Goal: Task Accomplishment & Management: Use online tool/utility

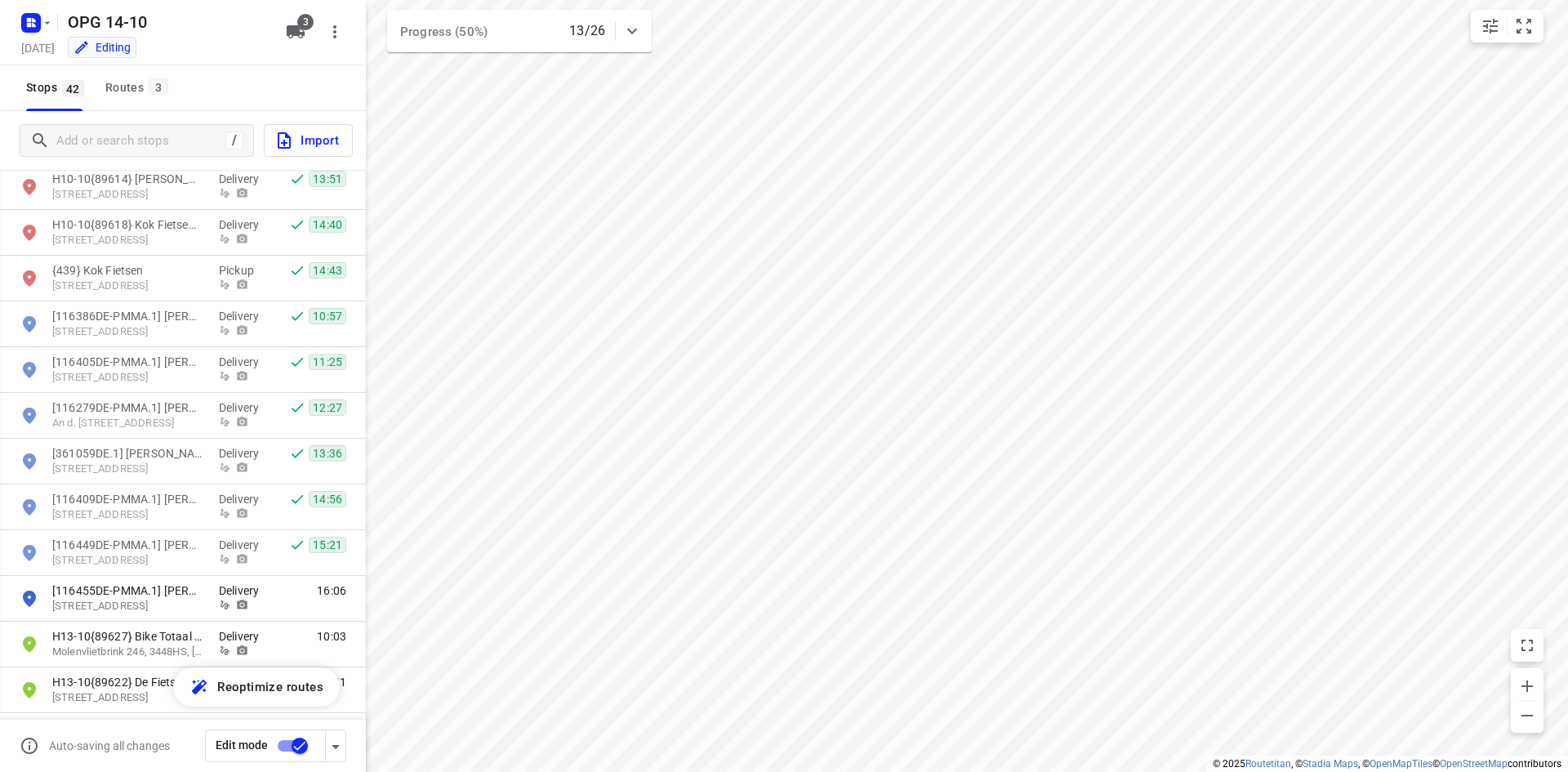
scroll to position [980, 0]
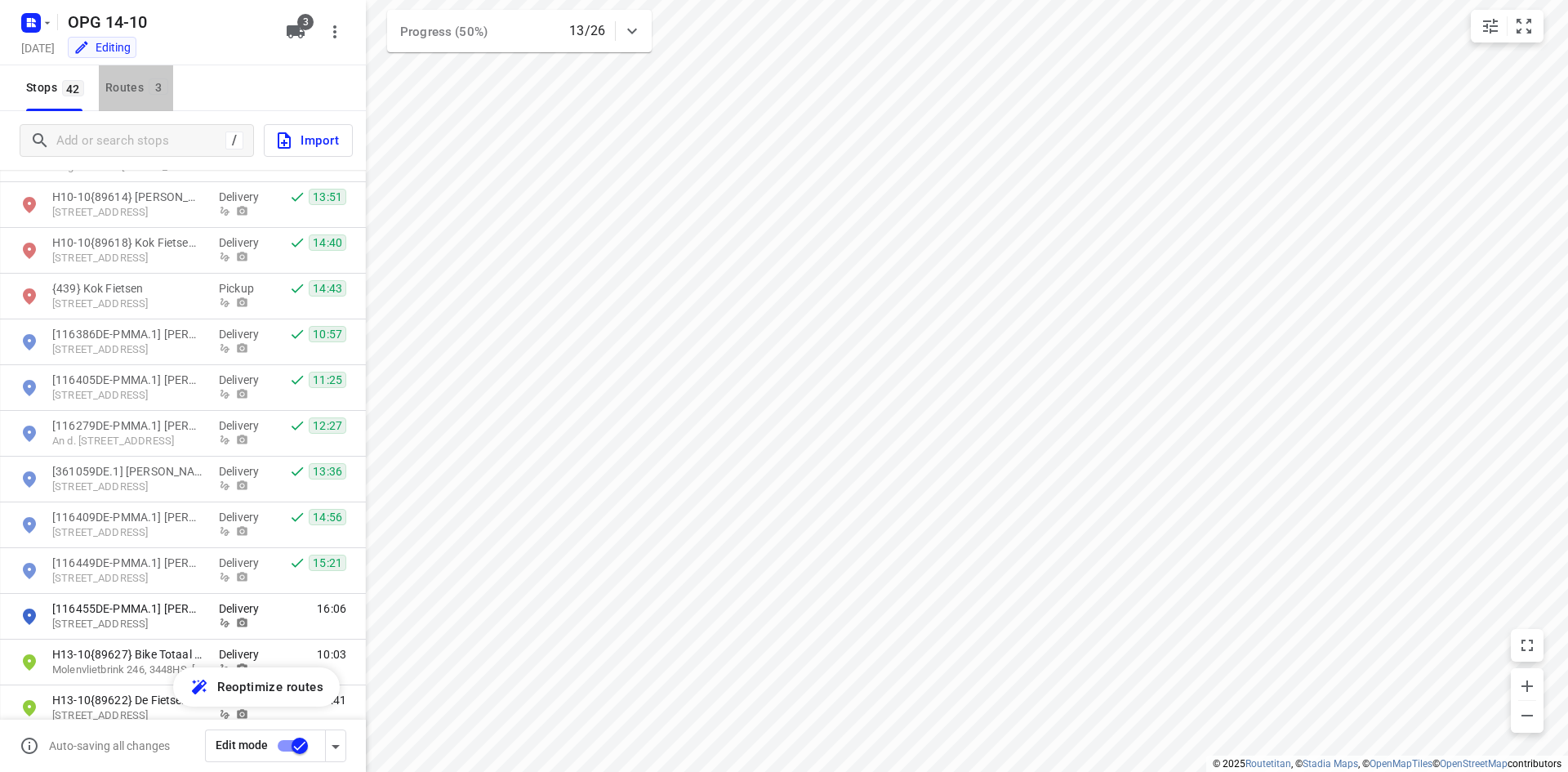
click at [128, 86] on div "Routes 3" at bounding box center [138, 87] width 68 height 20
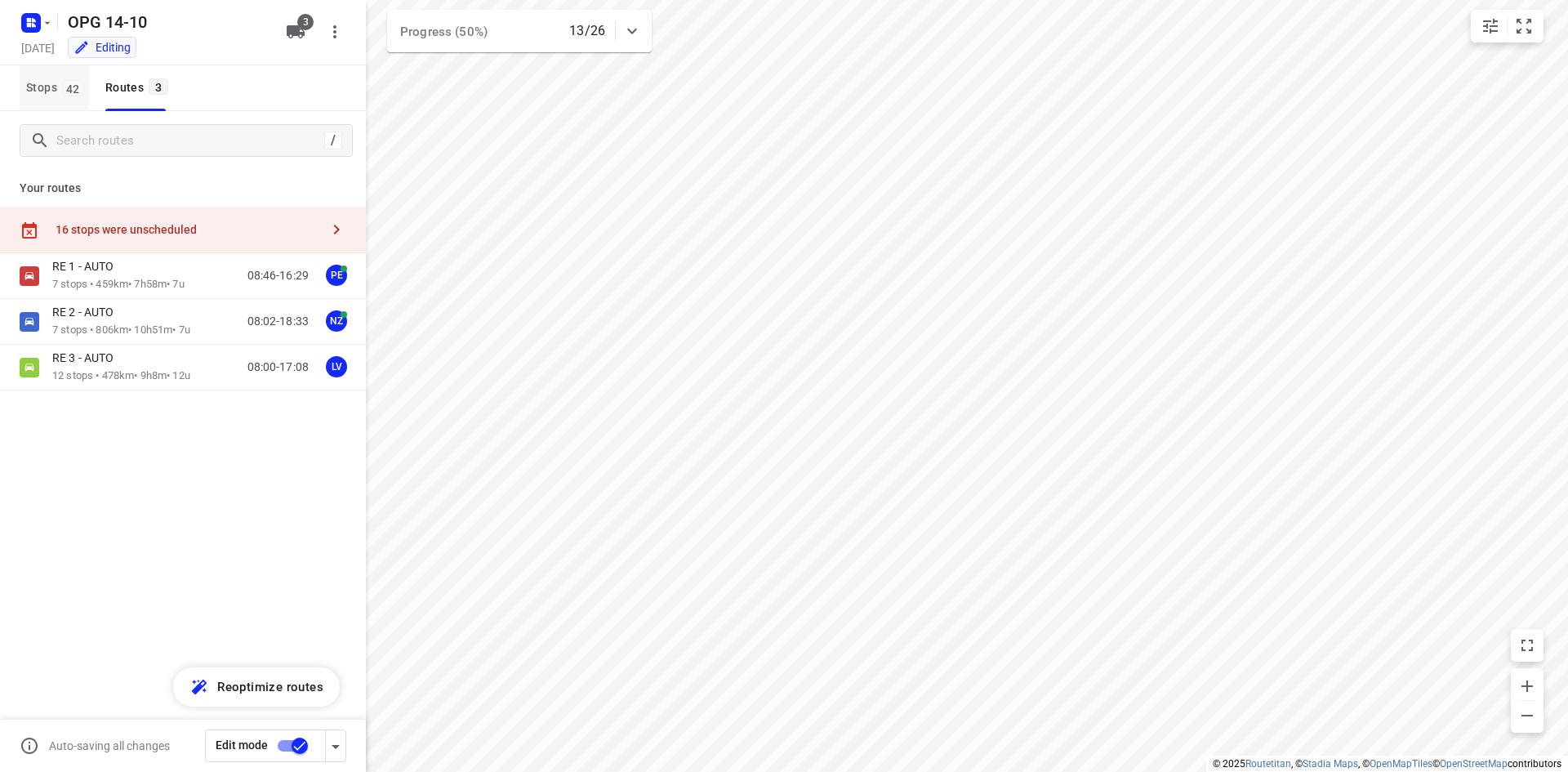
click at [59, 96] on span "Stops 42" at bounding box center [57, 87] width 63 height 20
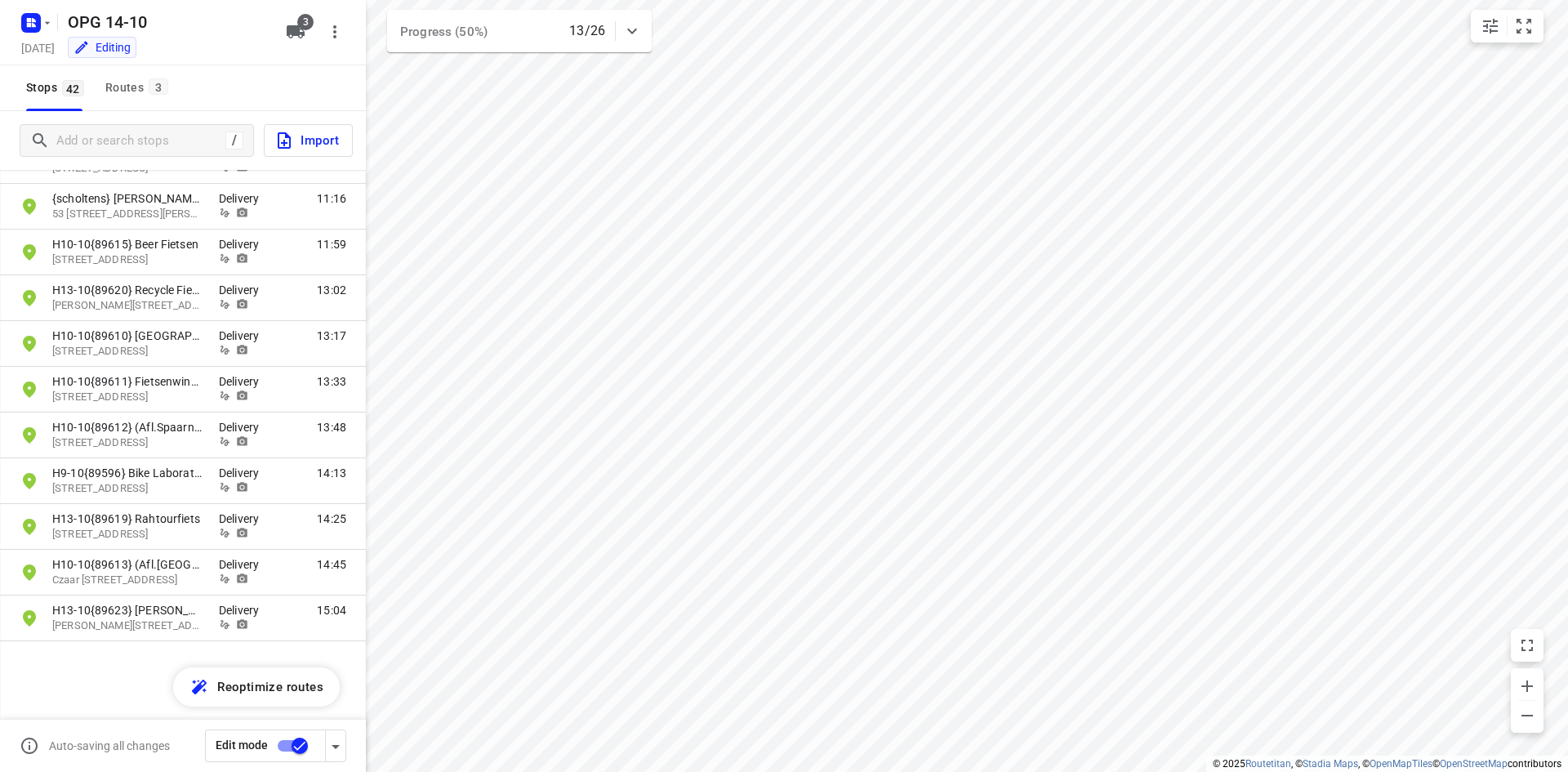
scroll to position [1530, 0]
click at [149, 76] on button "Routes 3" at bounding box center [136, 88] width 74 height 46
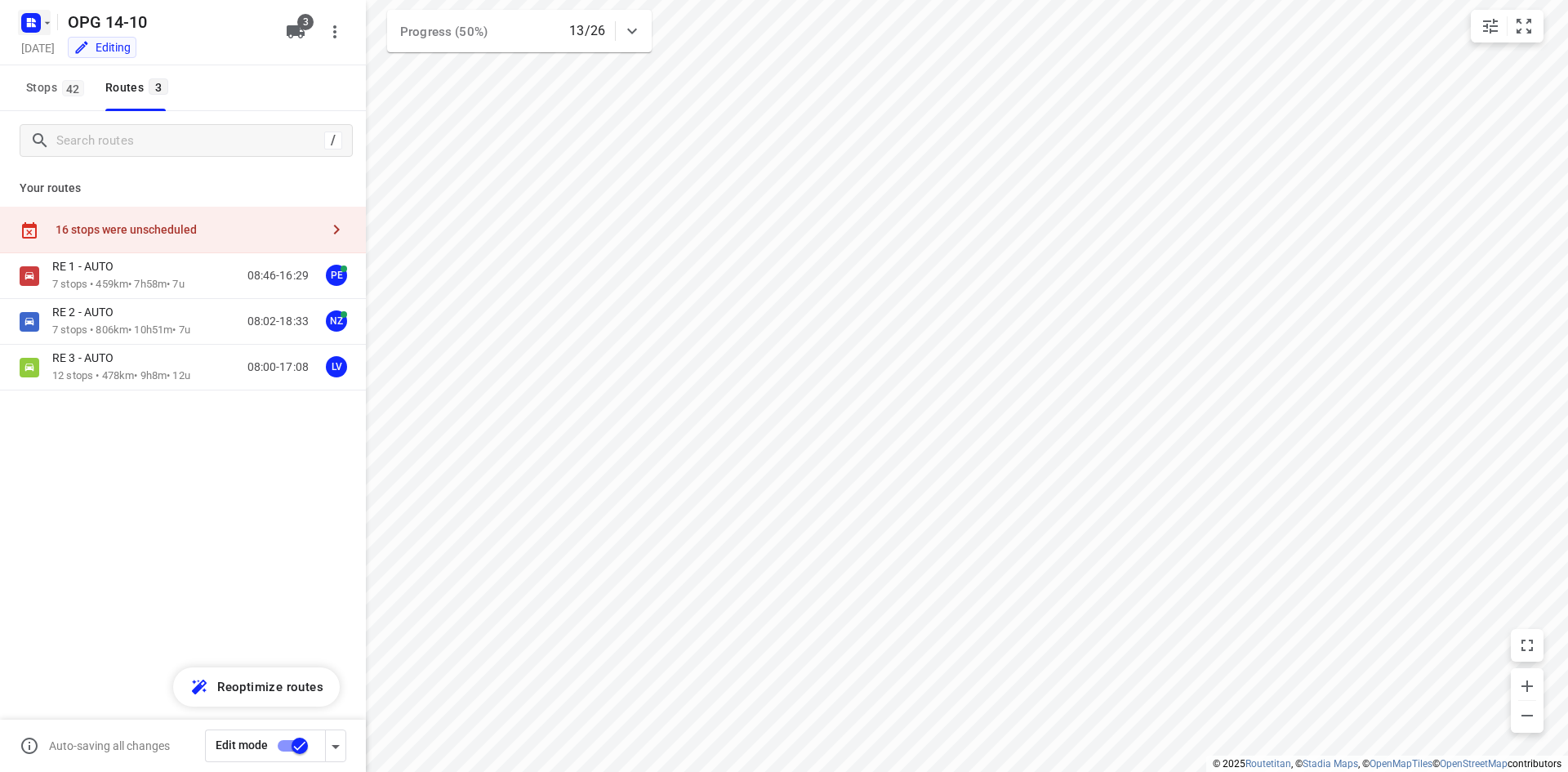
click at [26, 25] on rect "button" at bounding box center [31, 23] width 20 height 20
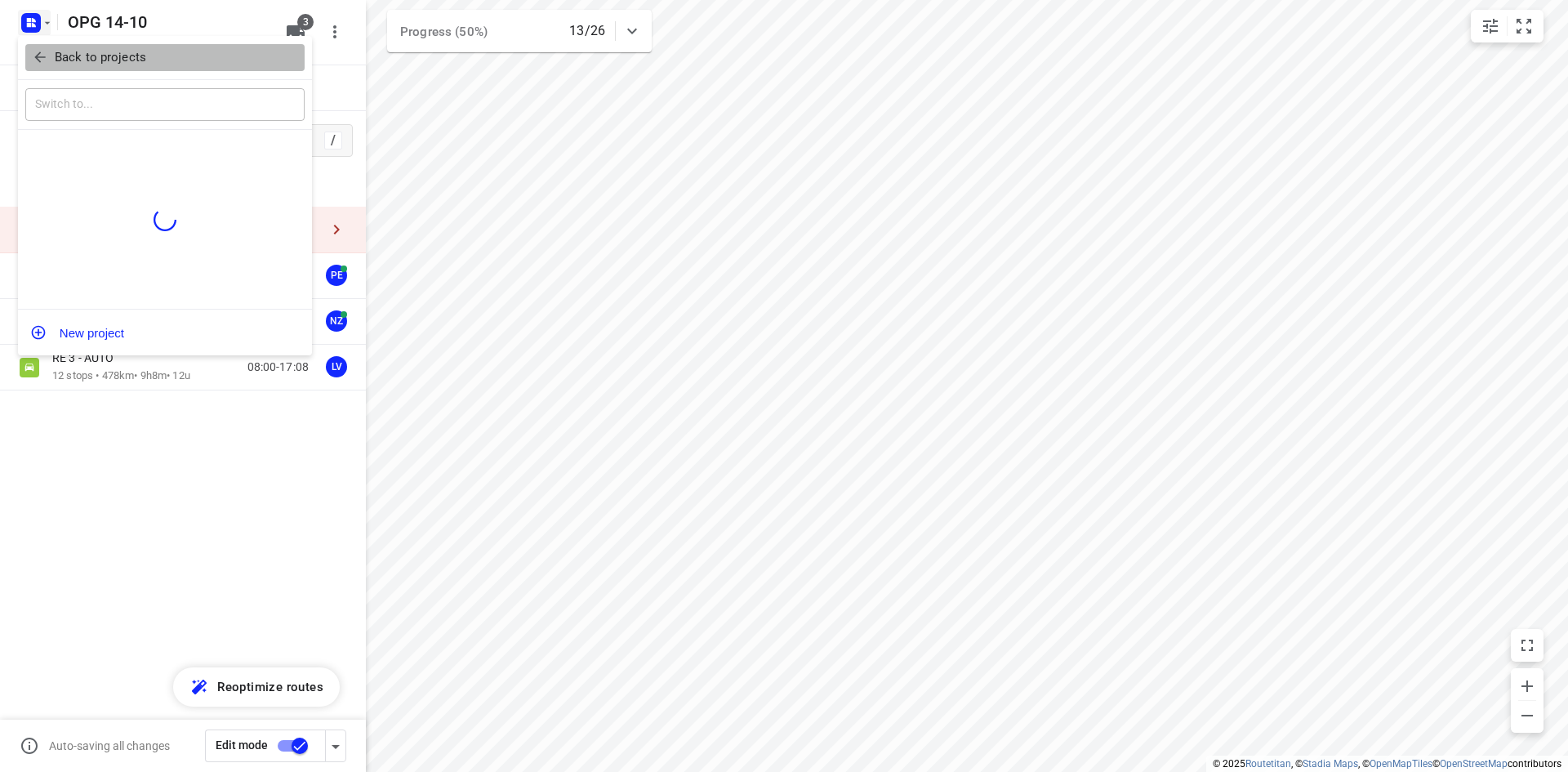
click at [37, 54] on icon "button" at bounding box center [39, 56] width 16 height 16
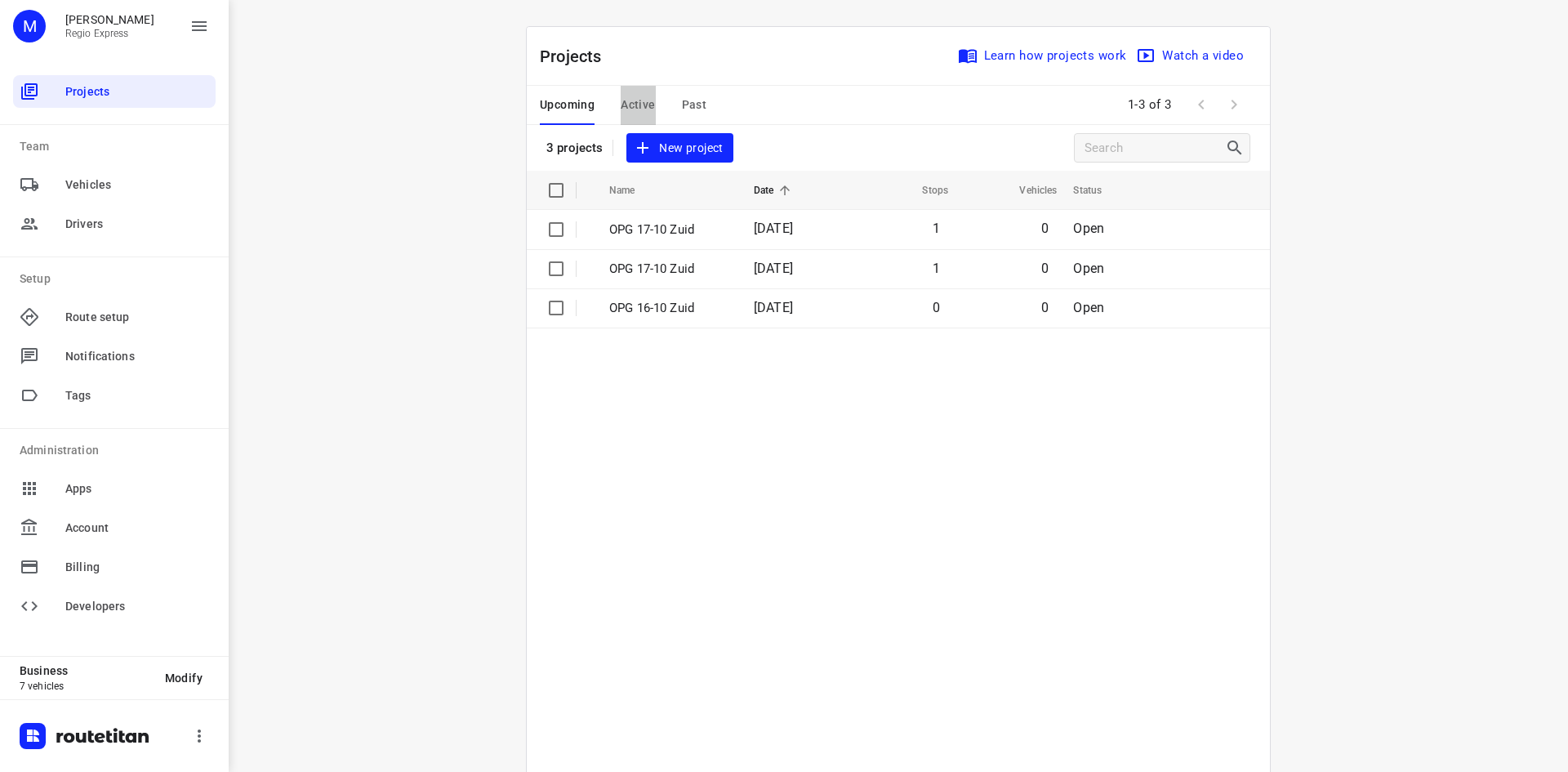
click at [630, 96] on span "Active" at bounding box center [638, 104] width 34 height 20
click at [774, 232] on span "[DATE]" at bounding box center [765, 228] width 39 height 15
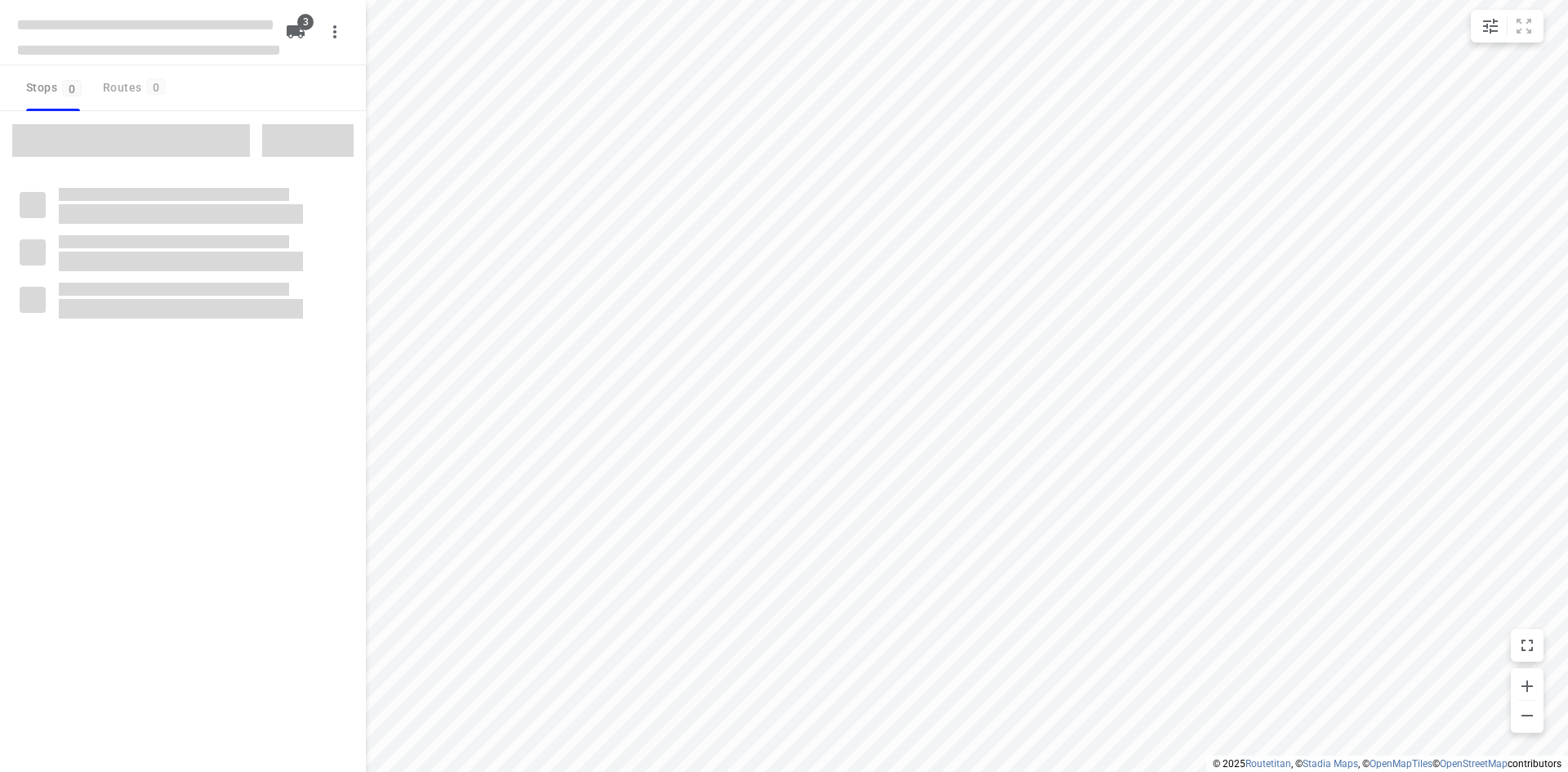
type input "distance"
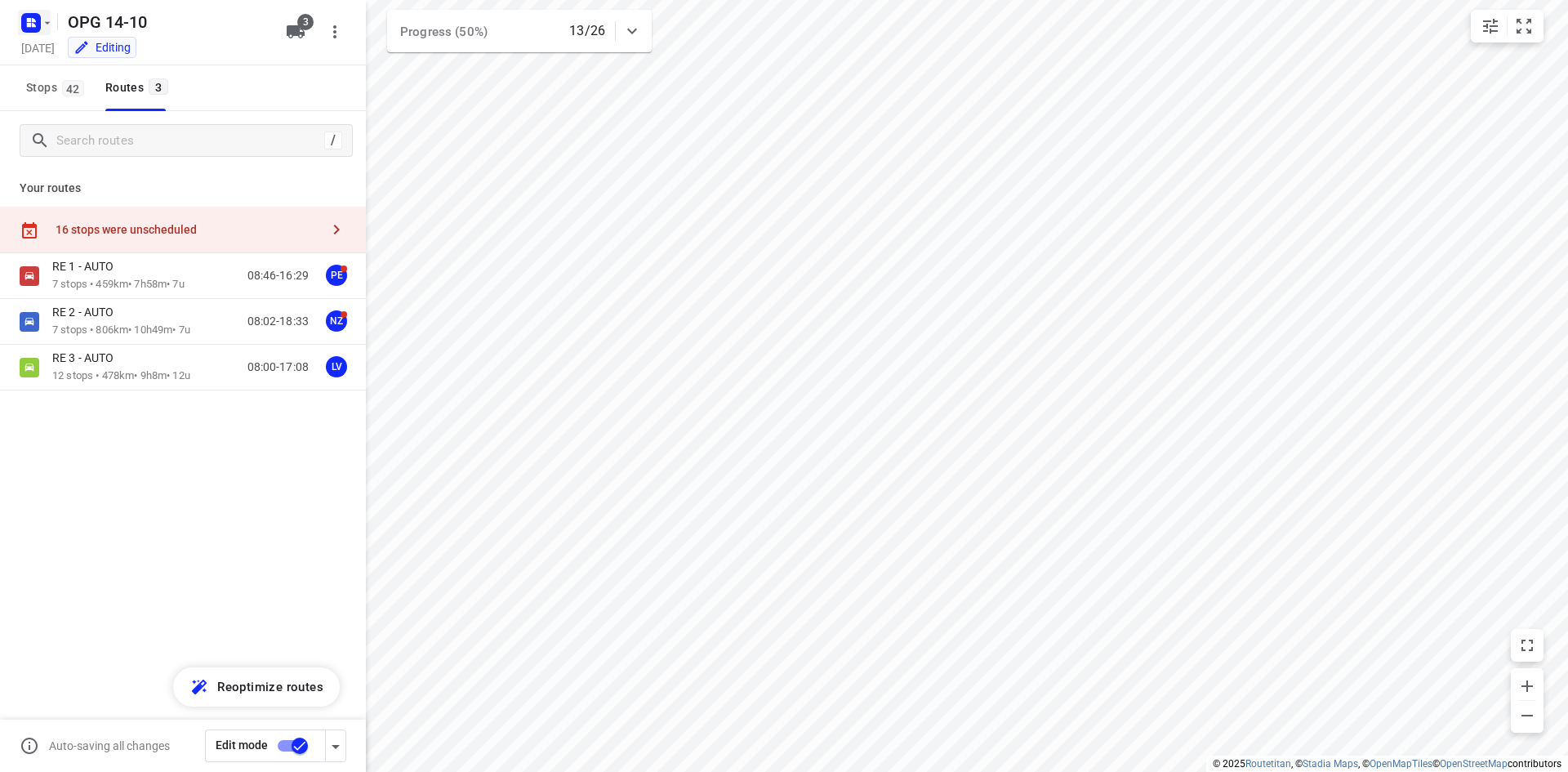
click at [39, 27] on rect "button" at bounding box center [31, 23] width 20 height 20
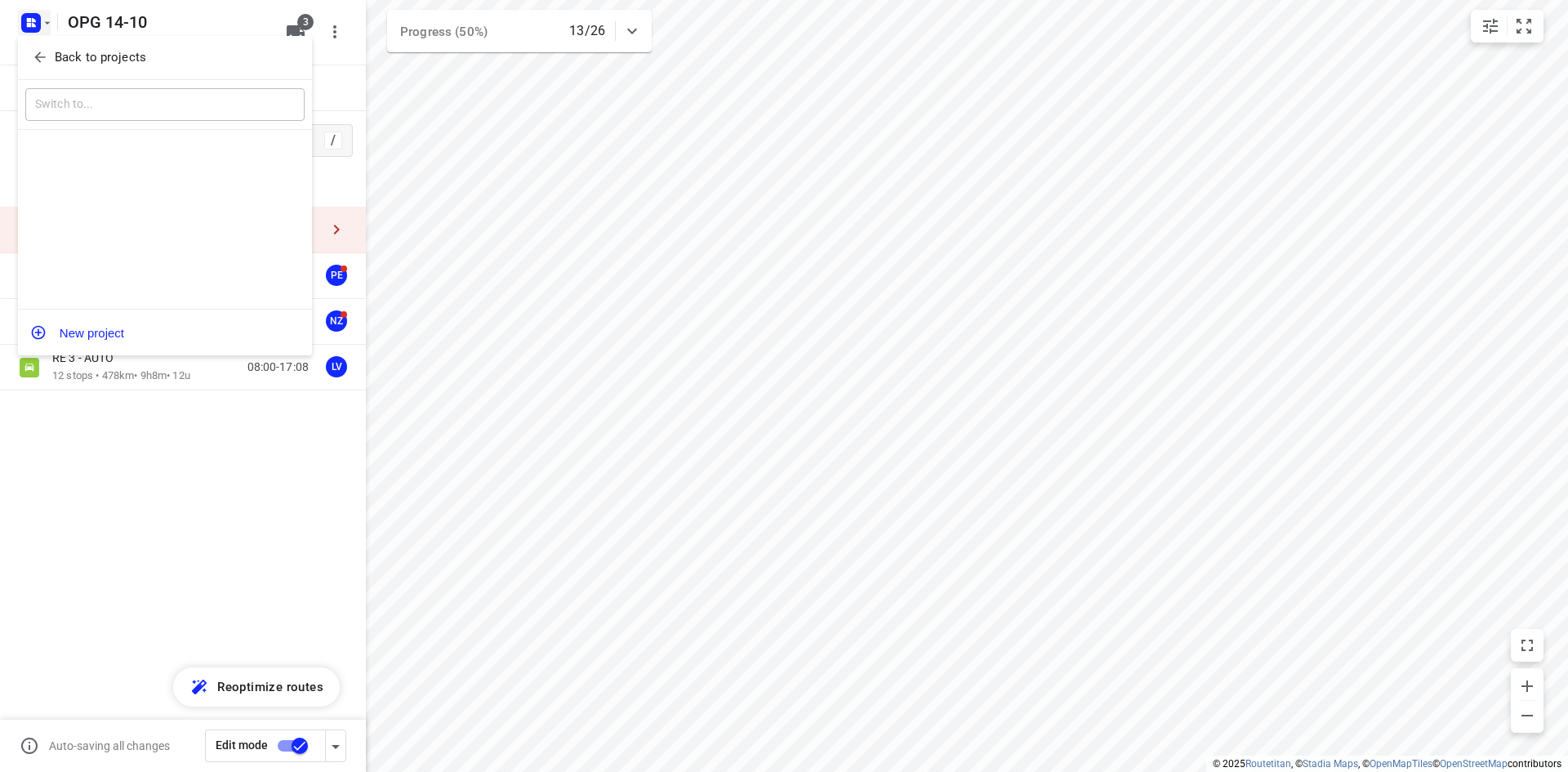
click at [45, 71] on div "Back to projects" at bounding box center [165, 58] width 294 height 44
click at [49, 59] on span "Back to projects" at bounding box center [164, 58] width 266 height 19
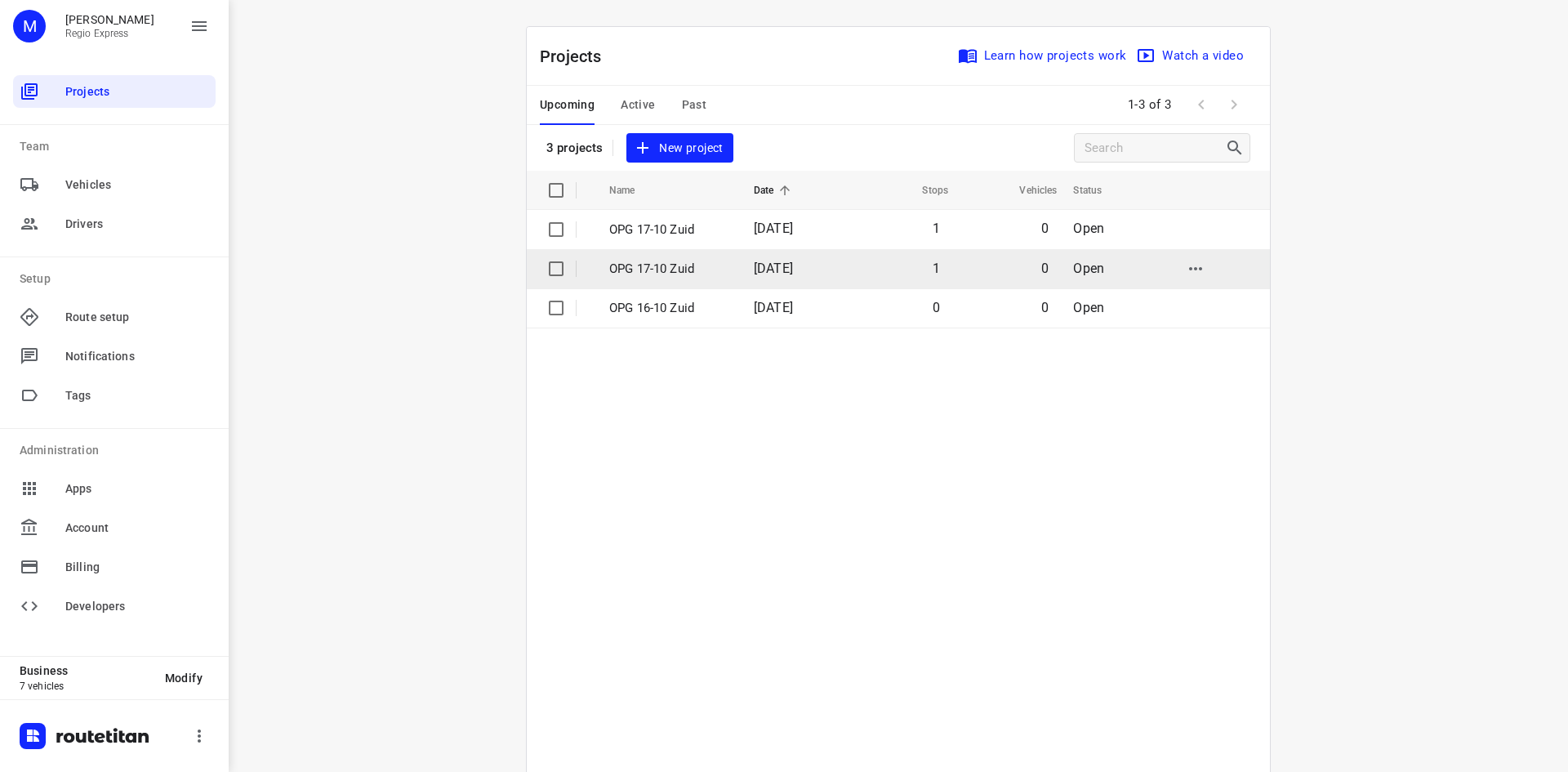
click at [723, 281] on td "OPG 17-10 Zuid" at bounding box center [667, 268] width 148 height 39
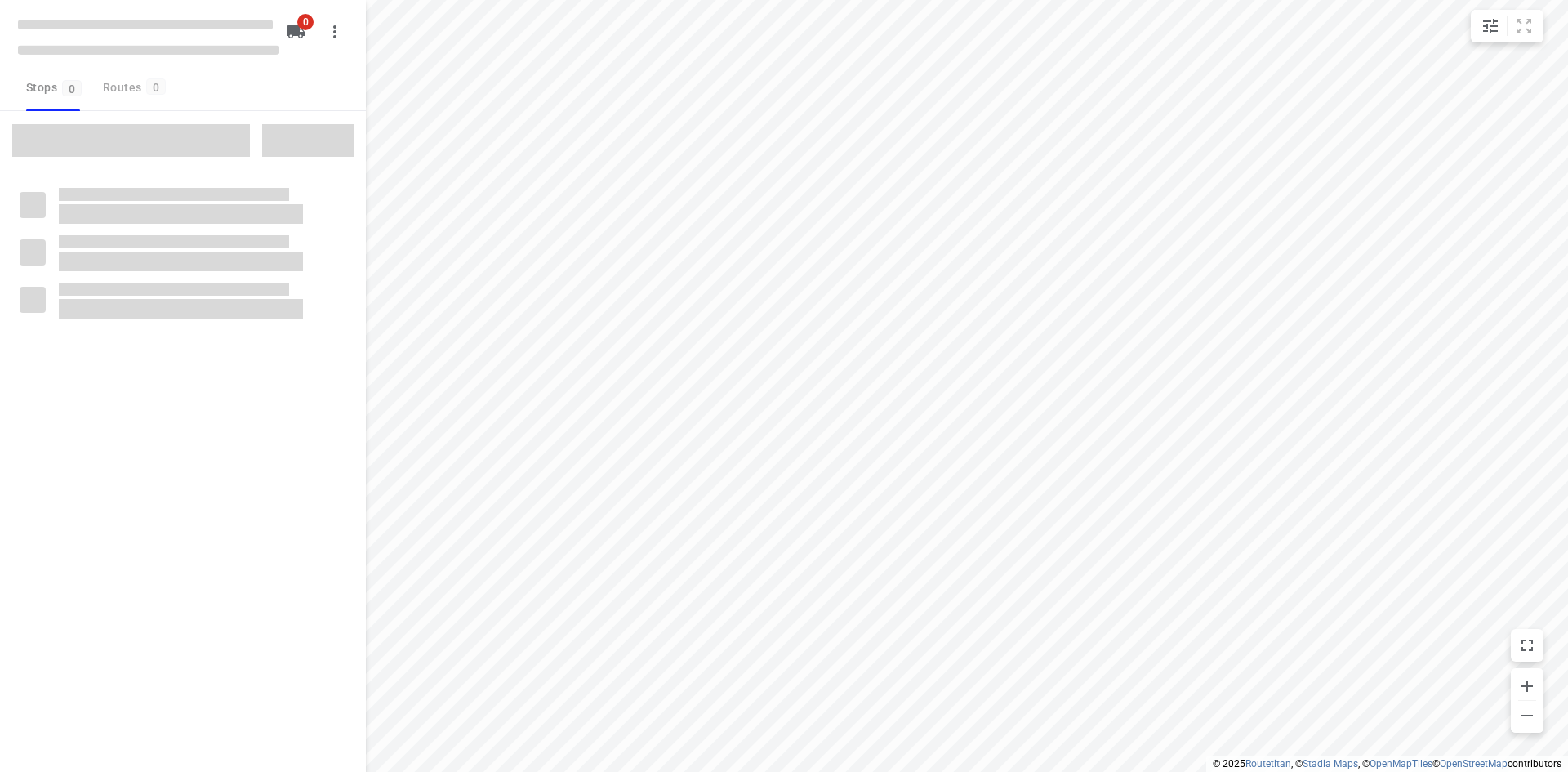
type input "distance"
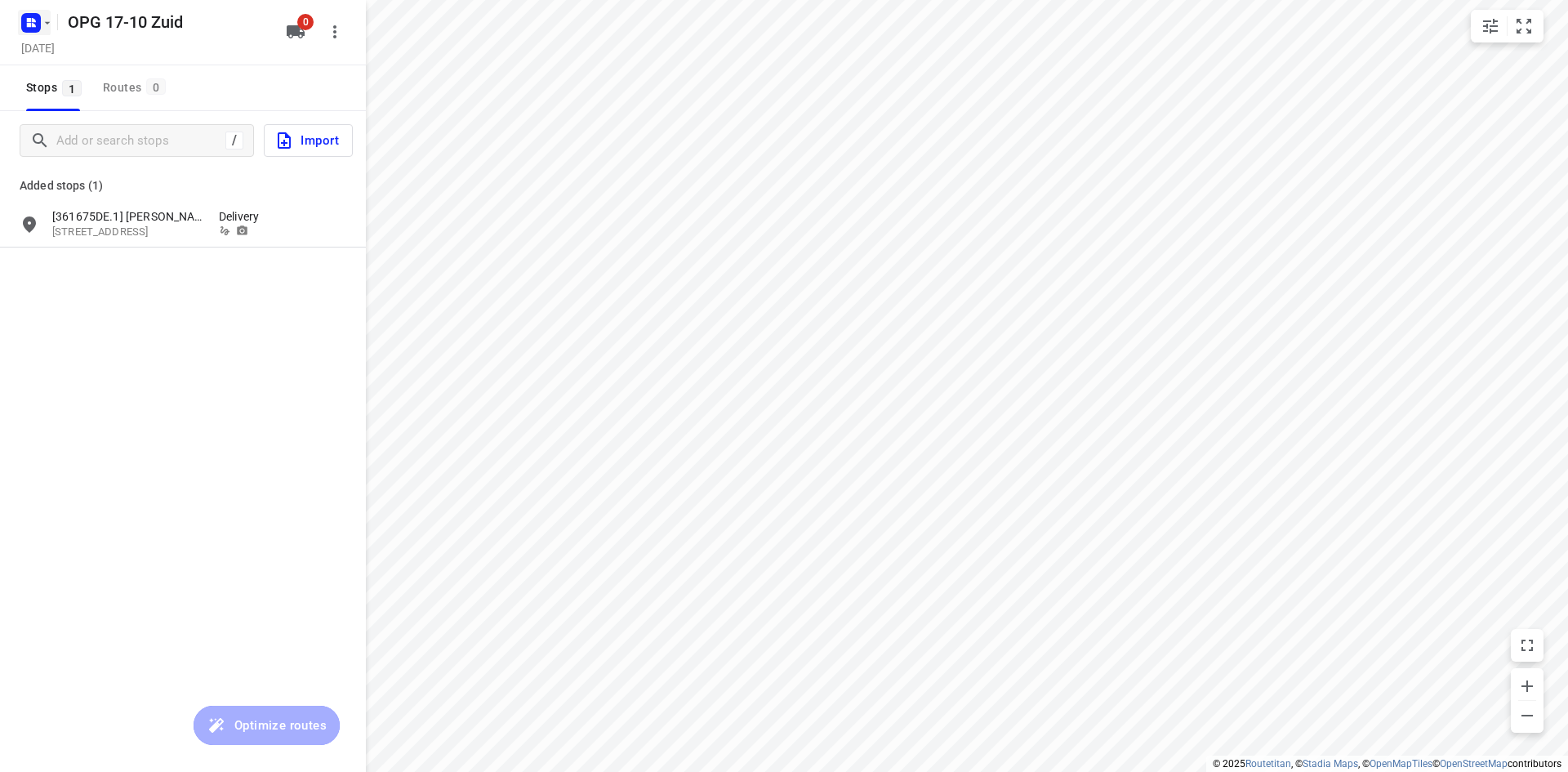
click at [30, 26] on icon "button" at bounding box center [29, 25] width 4 height 4
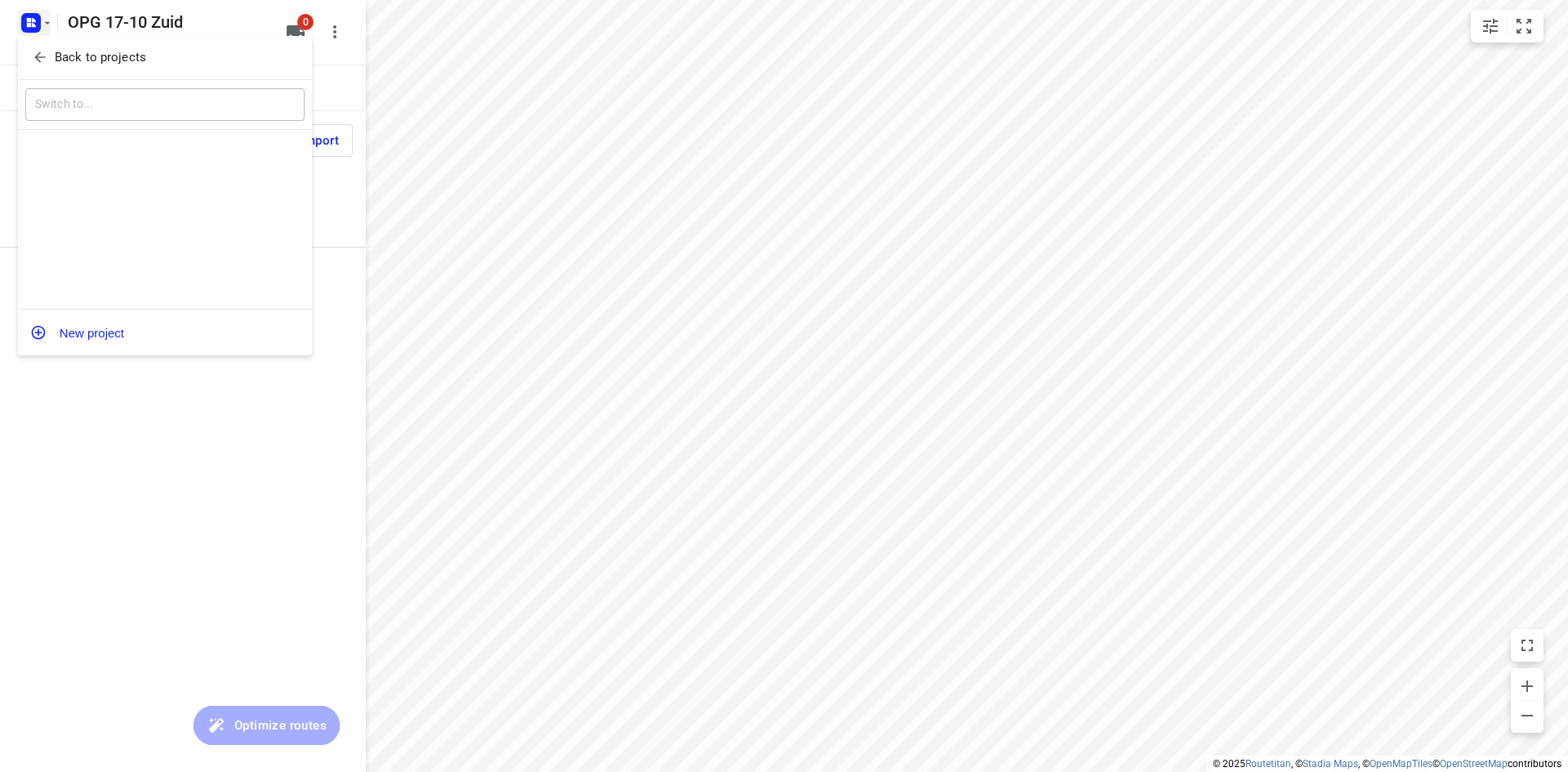
click at [32, 69] on button "Back to projects" at bounding box center [165, 57] width 279 height 27
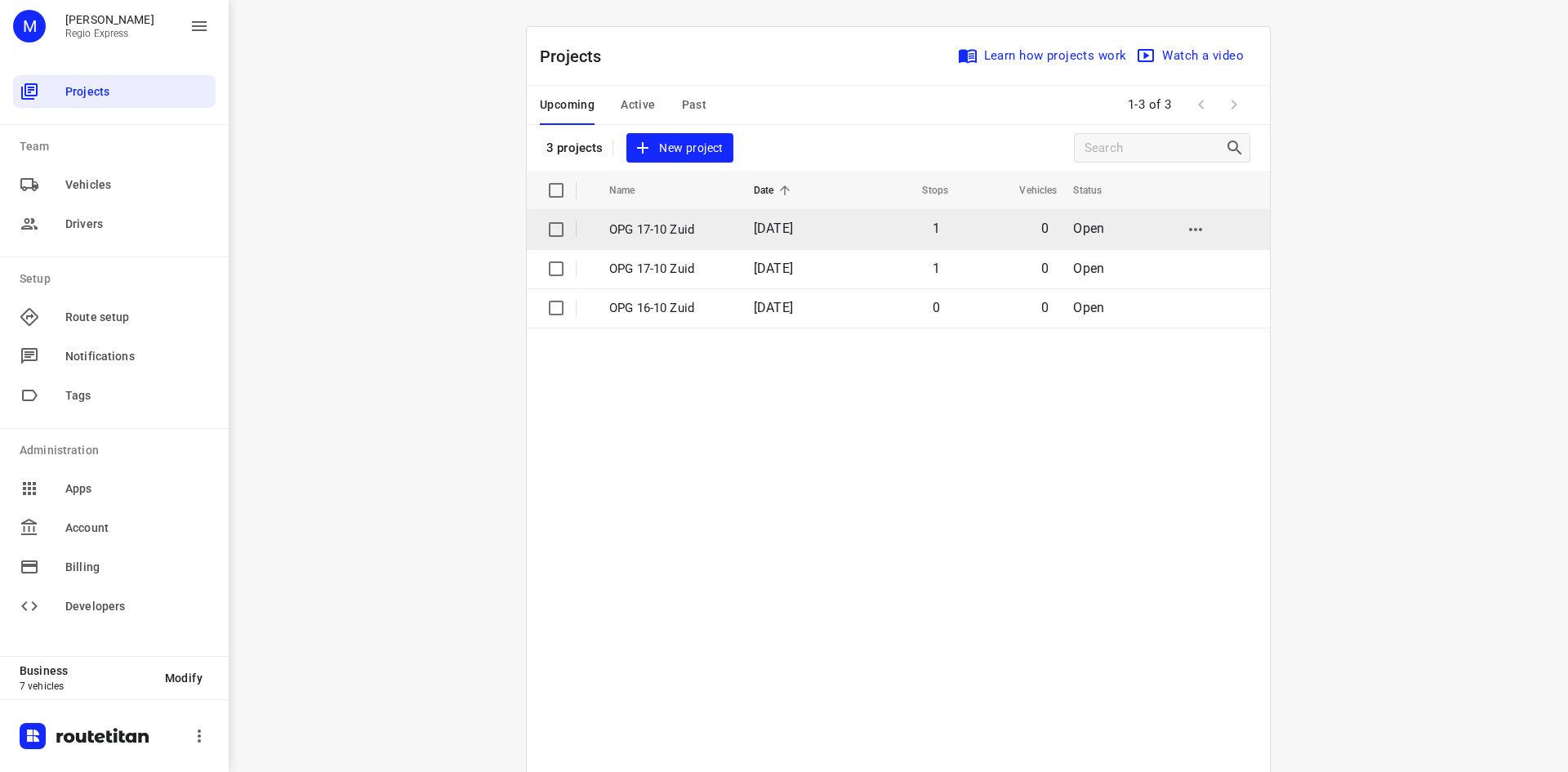
click at [691, 242] on td "OPG 17-10 Zuid" at bounding box center [667, 229] width 148 height 39
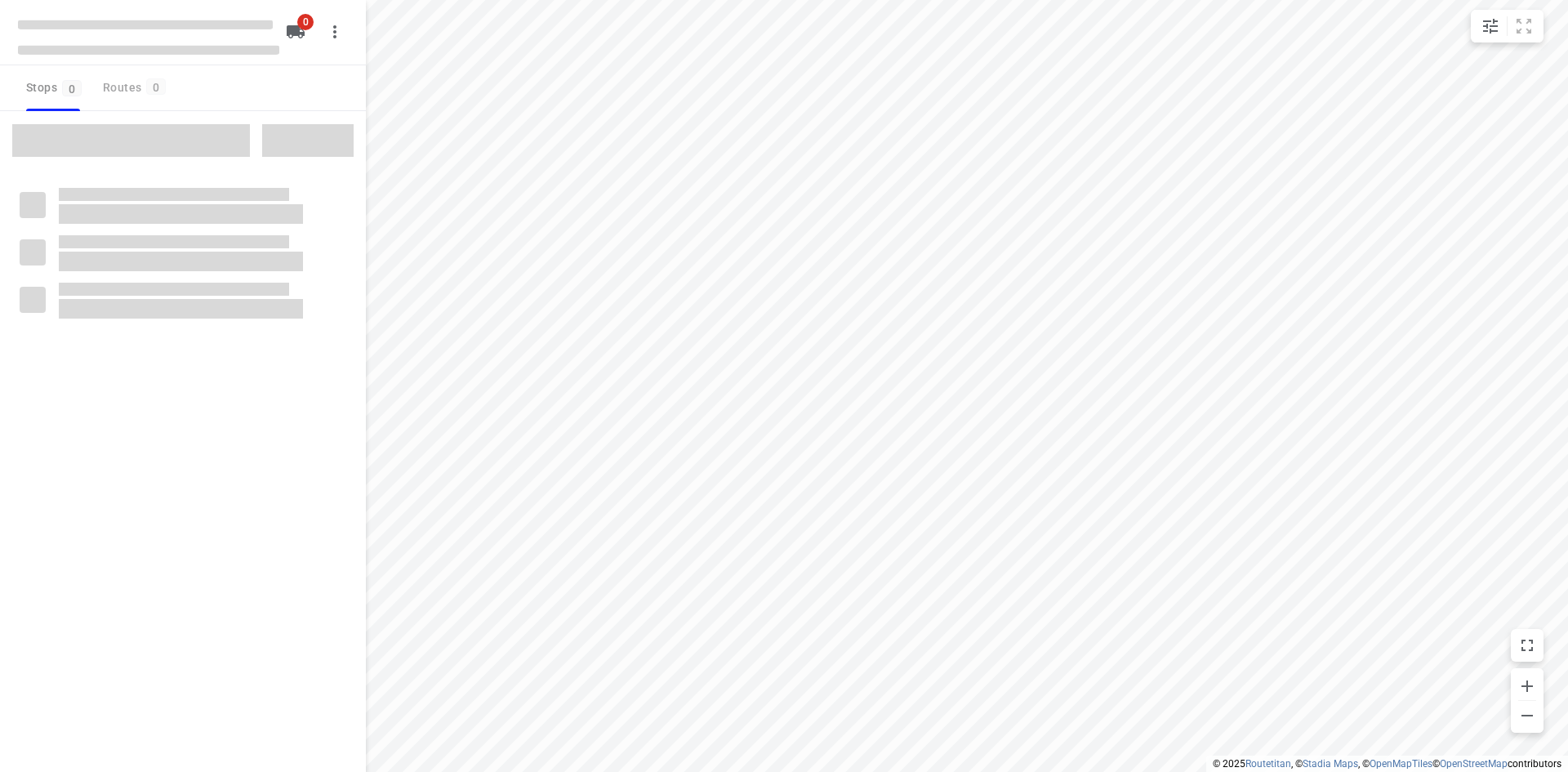
type input "distance"
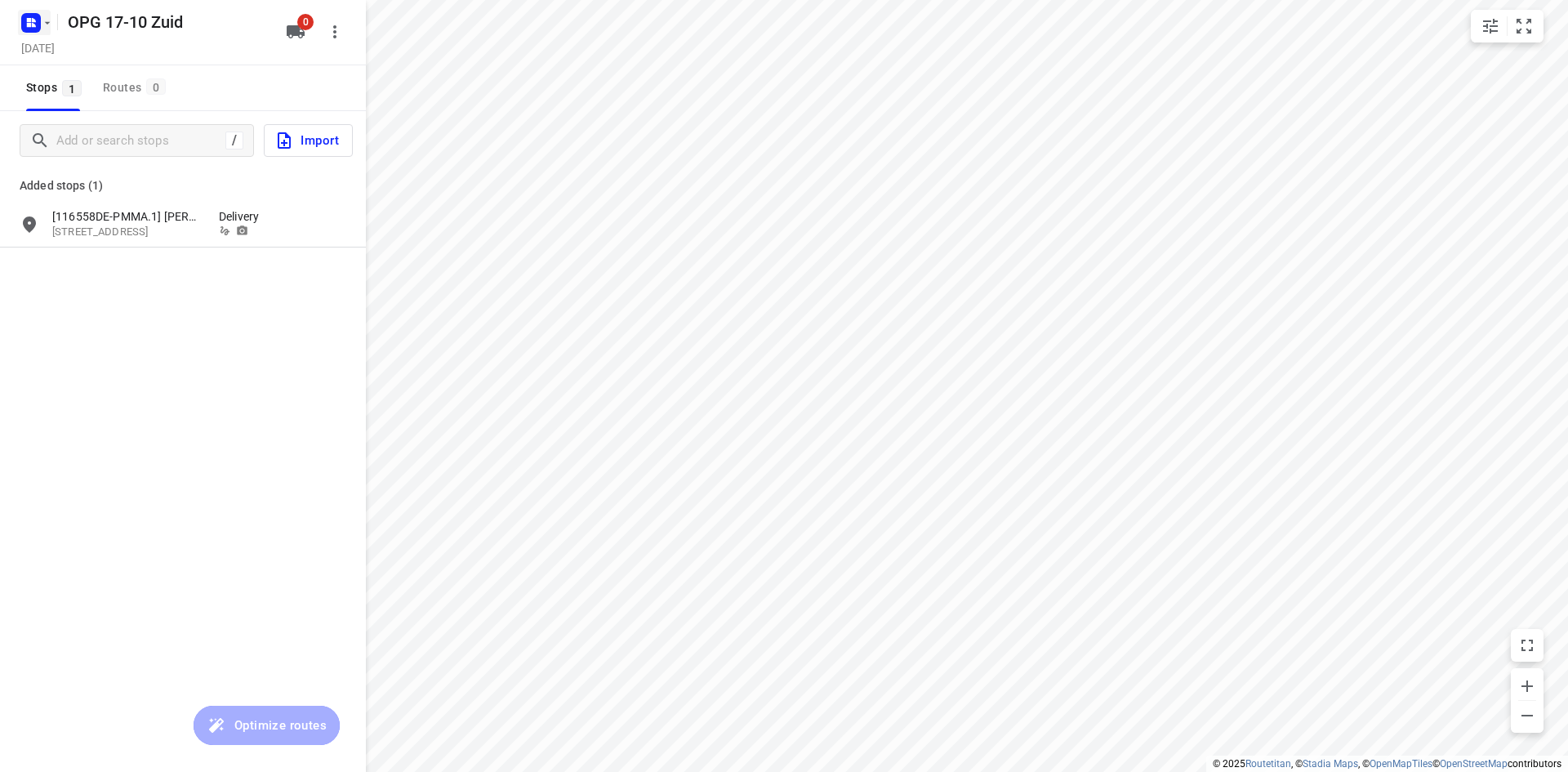
click at [31, 25] on icon "button" at bounding box center [33, 25] width 4 height 4
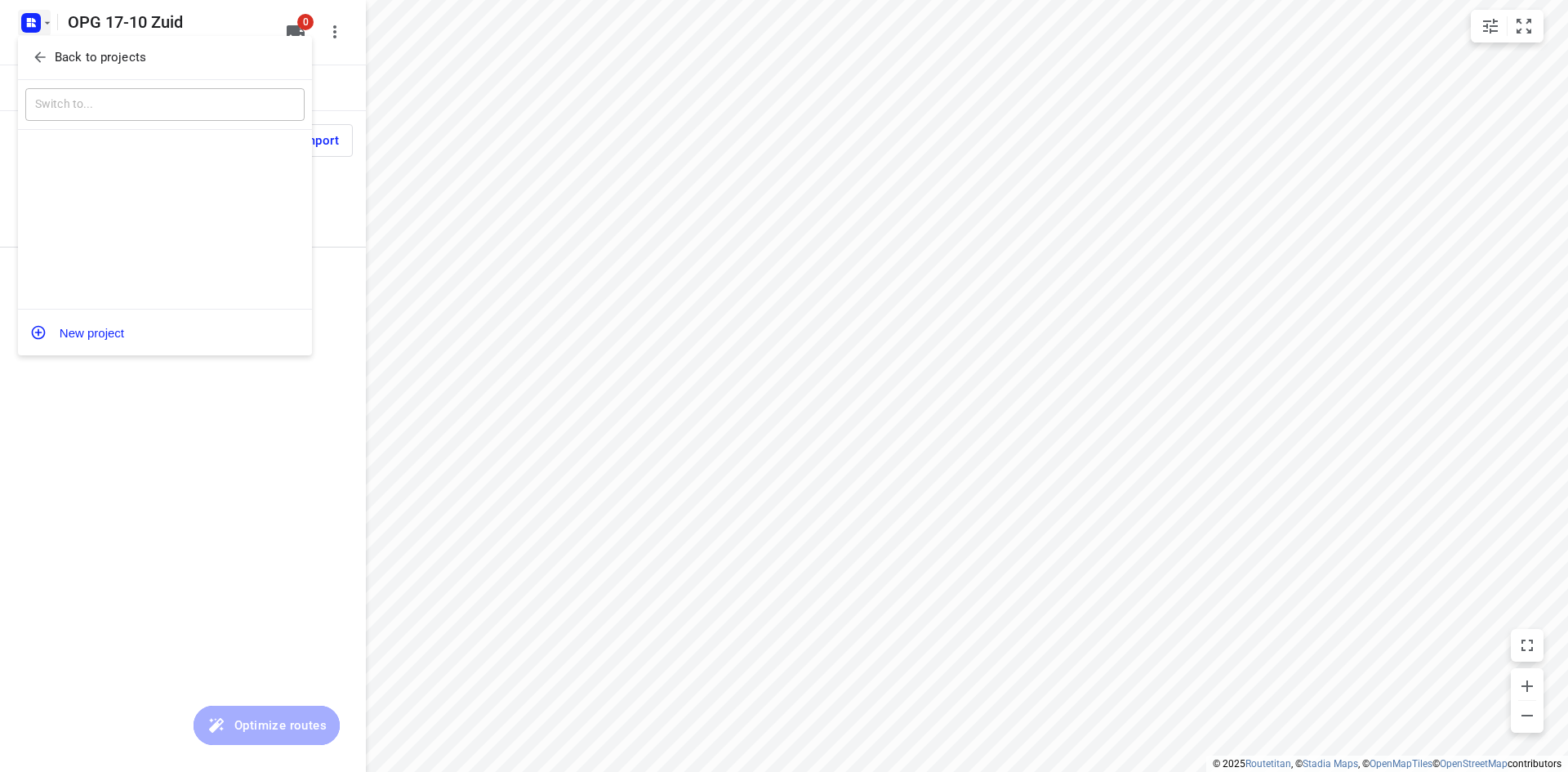
click at [49, 55] on span "Back to projects" at bounding box center [164, 58] width 266 height 19
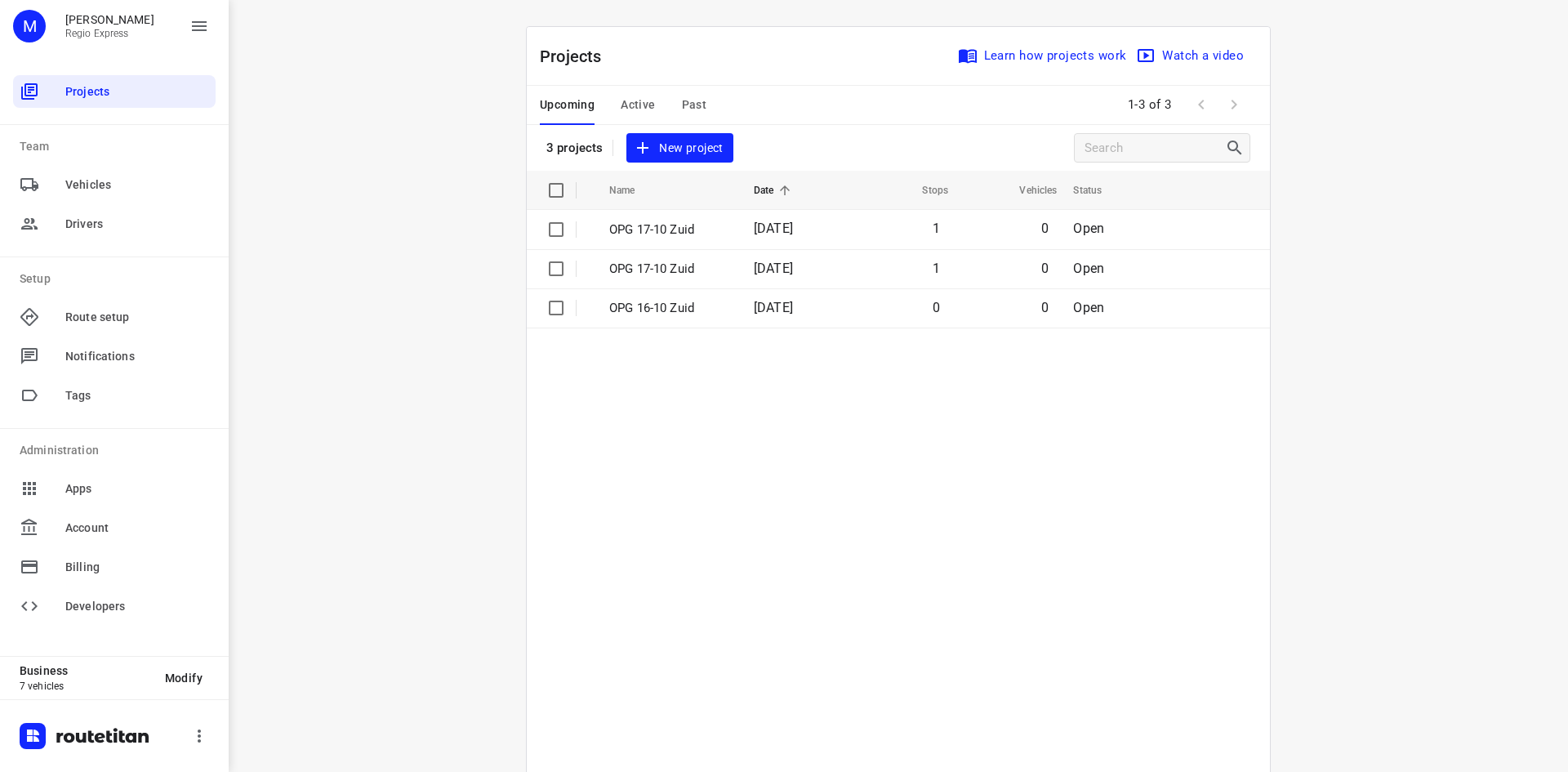
click at [640, 101] on span "Active" at bounding box center [638, 104] width 34 height 20
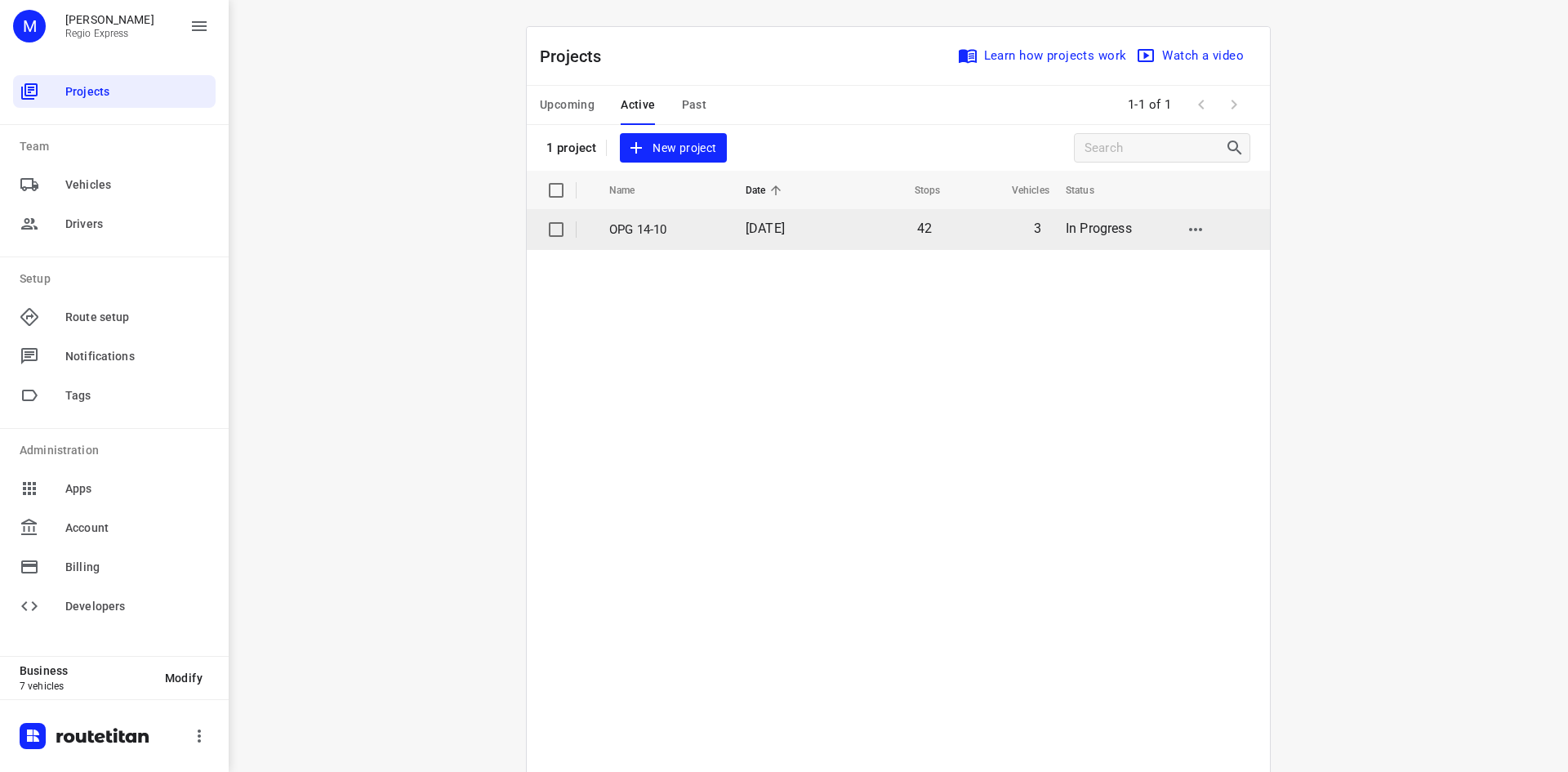
click at [785, 220] on span "[DATE]" at bounding box center [765, 228] width 39 height 15
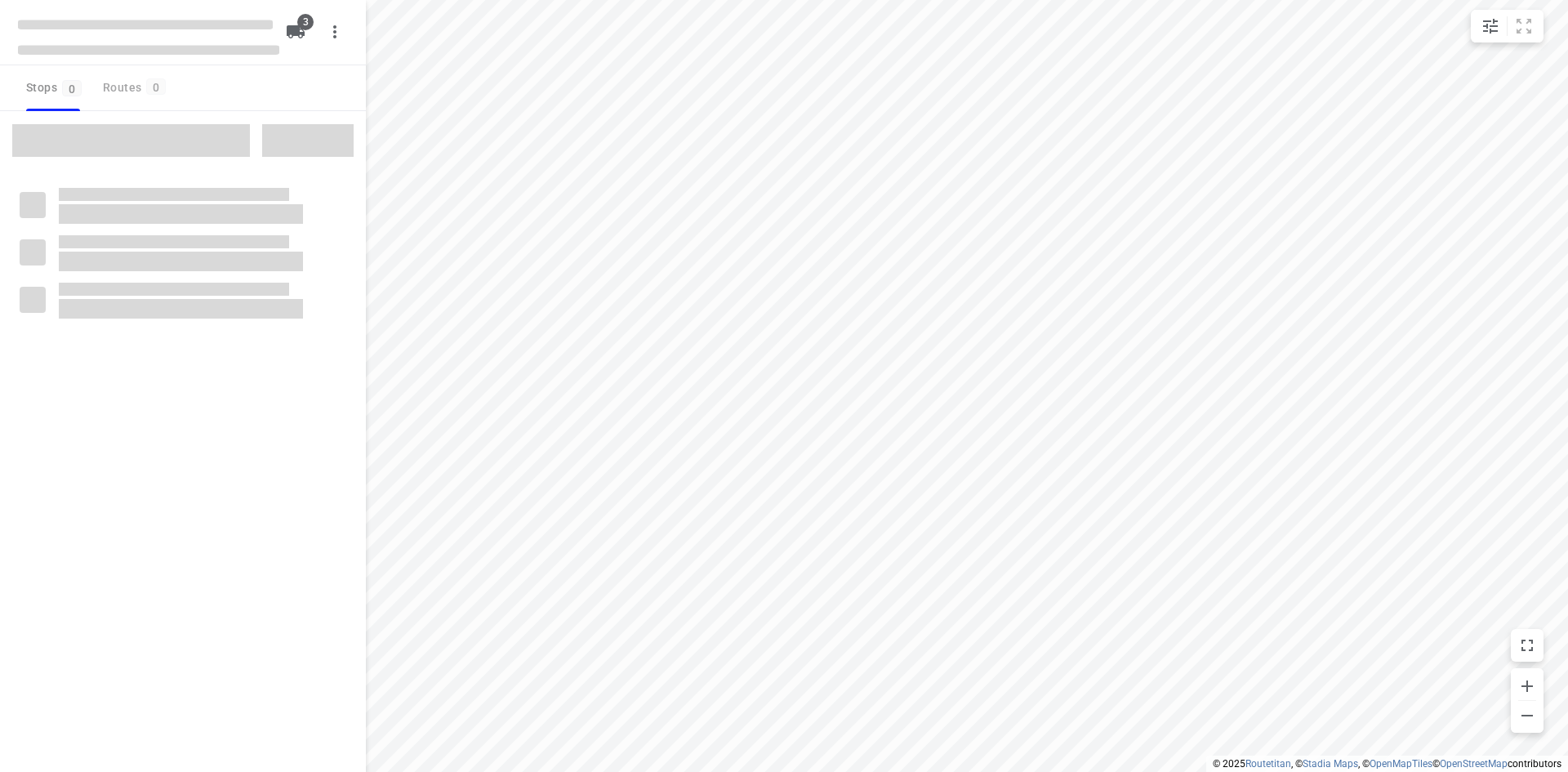
type input "distance"
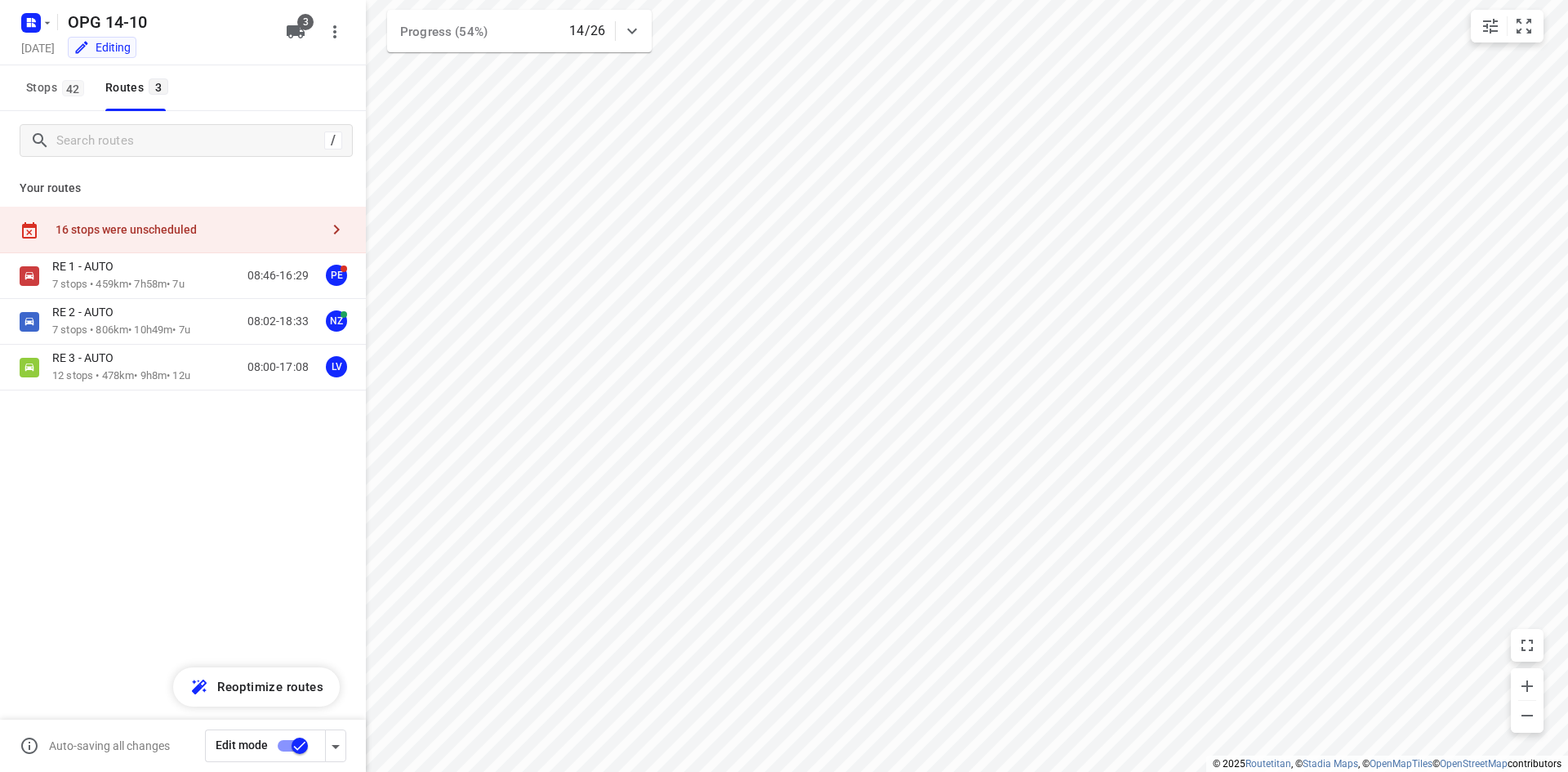
click at [147, 230] on div "16 stops were unscheduled" at bounding box center [187, 230] width 264 height 13
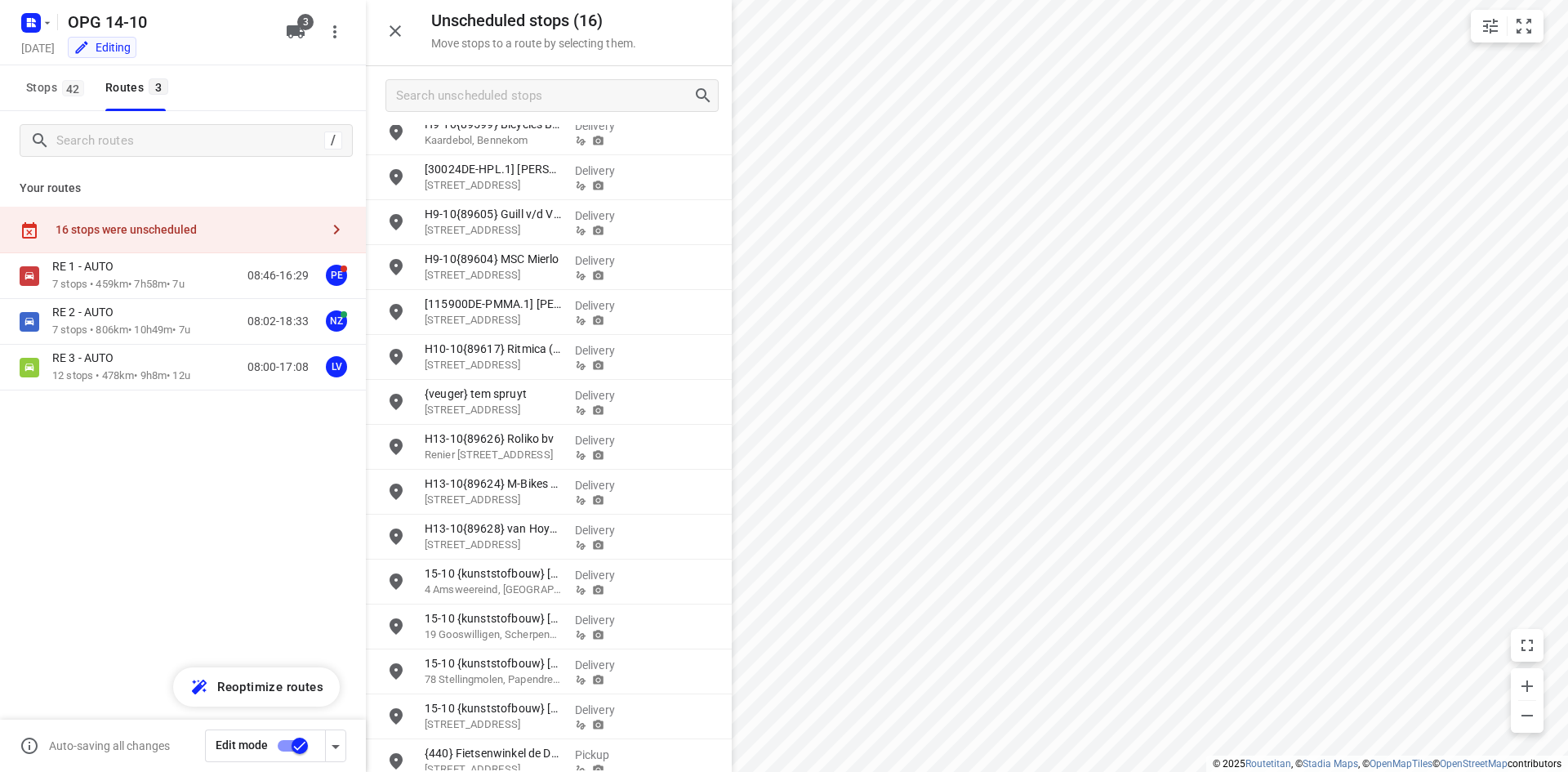
scroll to position [76, 0]
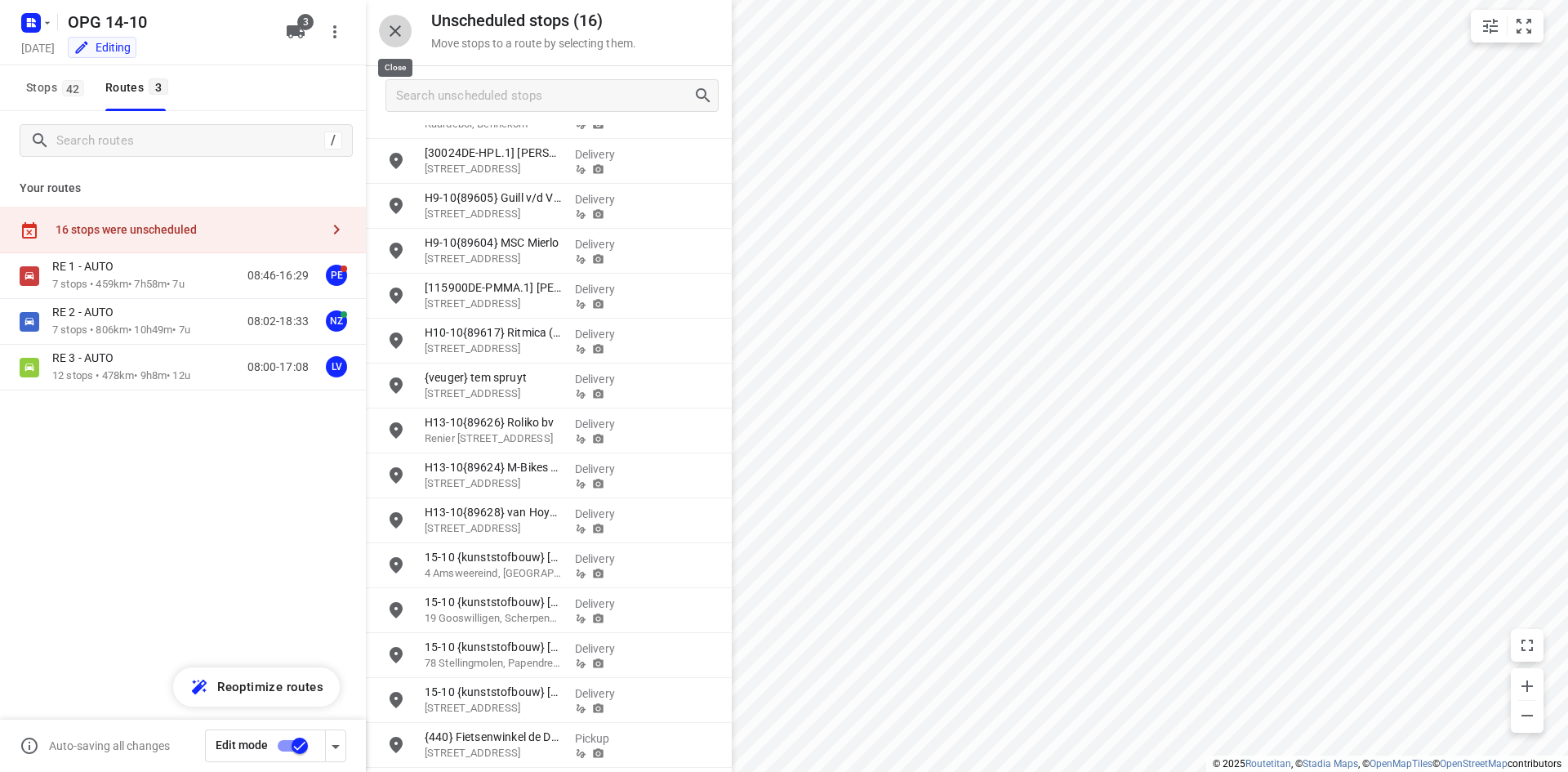
click at [382, 30] on button "button" at bounding box center [395, 31] width 32 height 32
